Goal: Find contact information: Obtain details needed to contact an individual or organization

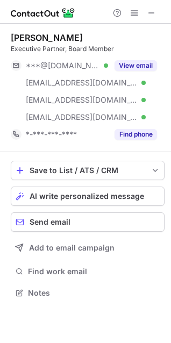
scroll to position [285, 171]
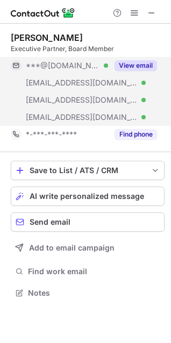
click at [138, 66] on button "View email" at bounding box center [135, 65] width 42 height 11
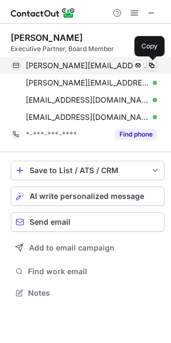
click at [152, 67] on span at bounding box center [151, 65] width 9 height 9
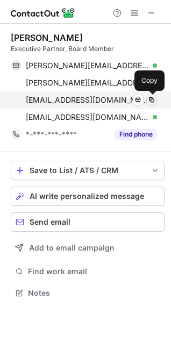
click at [149, 100] on span at bounding box center [151, 100] width 9 height 9
click at [149, 102] on span at bounding box center [151, 100] width 9 height 9
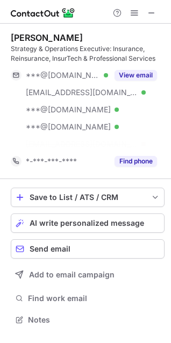
scroll to position [295, 171]
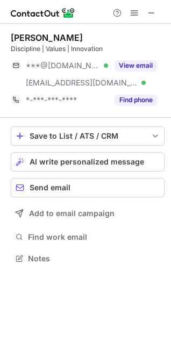
scroll to position [251, 171]
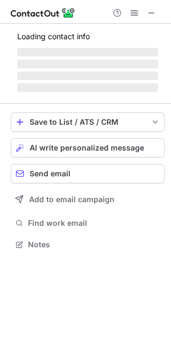
scroll to position [251, 171]
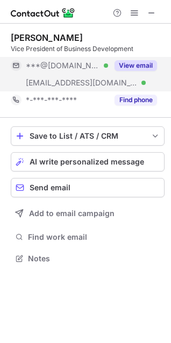
click at [127, 63] on button "View email" at bounding box center [135, 65] width 42 height 11
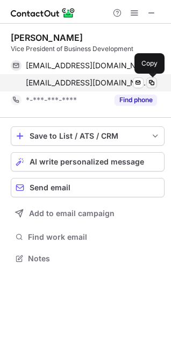
click at [149, 81] on span at bounding box center [151, 82] width 9 height 9
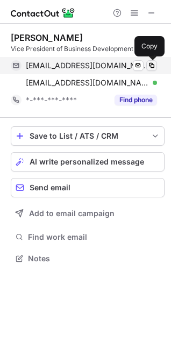
click at [148, 66] on span at bounding box center [151, 65] width 9 height 9
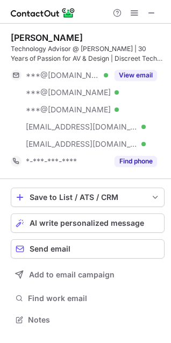
scroll to position [312, 171]
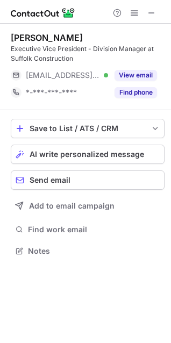
scroll to position [243, 171]
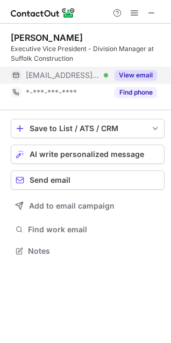
click at [124, 77] on button "View email" at bounding box center [135, 75] width 42 height 11
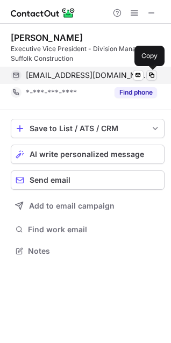
click at [149, 75] on span at bounding box center [151, 75] width 9 height 9
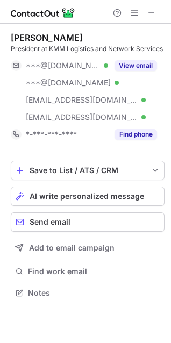
scroll to position [285, 171]
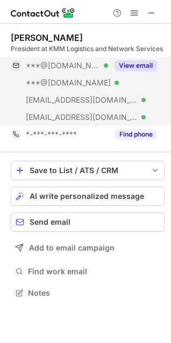
click at [134, 61] on button "View email" at bounding box center [135, 65] width 42 height 11
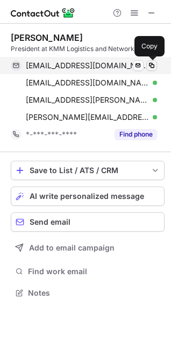
click at [154, 64] on span at bounding box center [151, 65] width 9 height 9
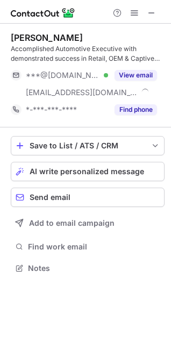
scroll to position [261, 171]
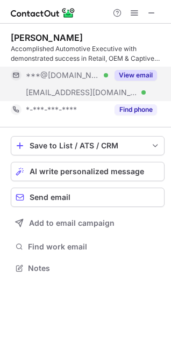
click at [147, 75] on button "View email" at bounding box center [135, 75] width 42 height 11
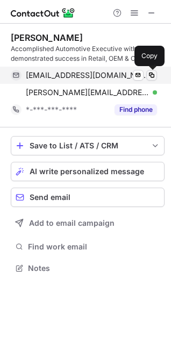
click at [151, 73] on span at bounding box center [151, 75] width 9 height 9
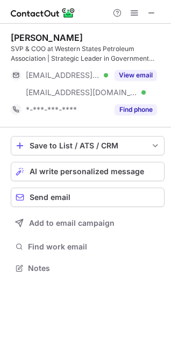
scroll to position [261, 171]
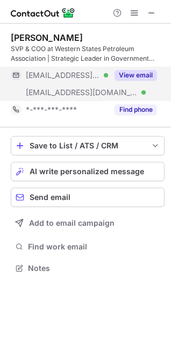
click at [136, 76] on button "View email" at bounding box center [135, 75] width 42 height 11
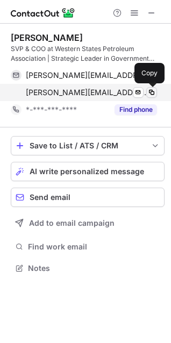
click at [152, 92] on span at bounding box center [151, 92] width 9 height 9
